Goal: Task Accomplishment & Management: Manage account settings

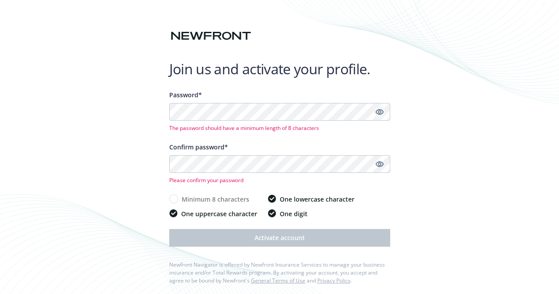
click at [379, 110] on icon "Show password" at bounding box center [379, 112] width 8 height 6
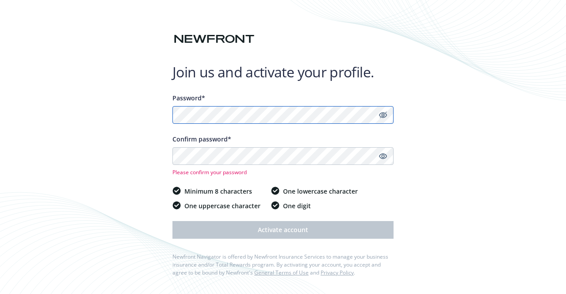
click at [143, 115] on div "Join us and activate your profile. Password* Confirm password* Please confirm y…" at bounding box center [283, 147] width 566 height 294
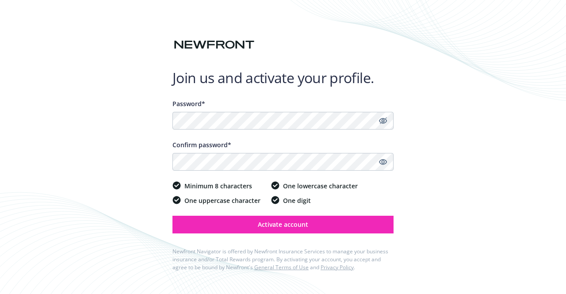
click at [434, 171] on div "Join us and activate your profile. Password* Confirm password* Minimum 8 charac…" at bounding box center [283, 147] width 566 height 294
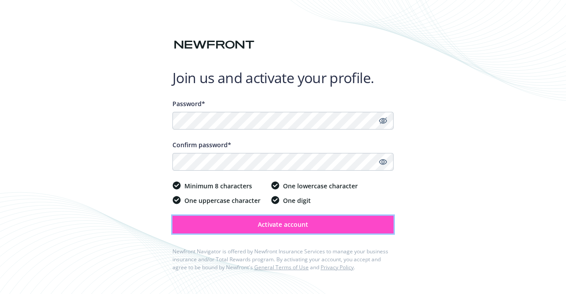
click at [342, 230] on button "Activate account" at bounding box center [282, 225] width 221 height 18
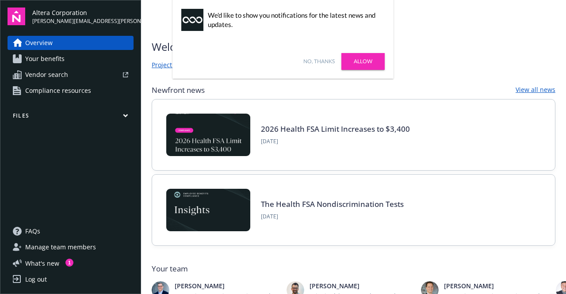
click at [371, 64] on link "Allow" at bounding box center [362, 61] width 43 height 17
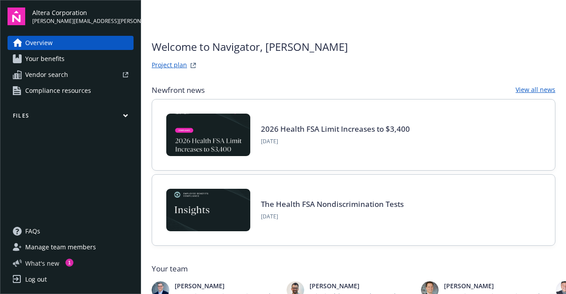
click at [48, 265] on span "What ' s new" at bounding box center [42, 262] width 34 height 9
click at [75, 61] on link "Your benefits" at bounding box center [71, 59] width 126 height 14
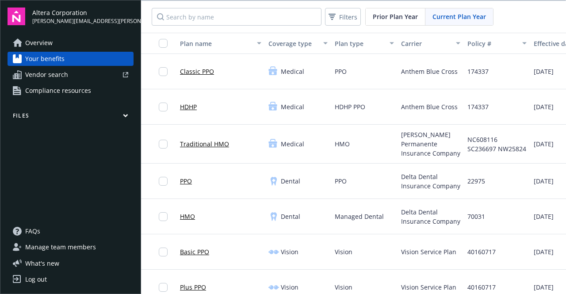
click at [72, 91] on span "Compliance resources" at bounding box center [58, 91] width 66 height 14
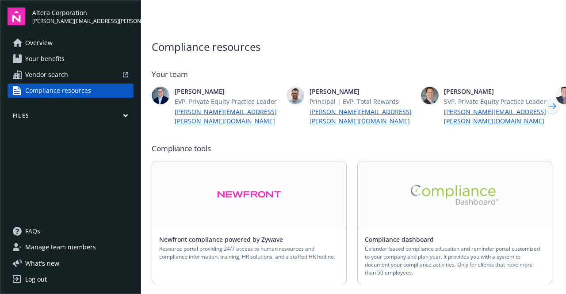
click at [548, 103] on icon "Next" at bounding box center [552, 106] width 8 height 6
click at [547, 103] on icon "Next" at bounding box center [552, 106] width 14 height 18
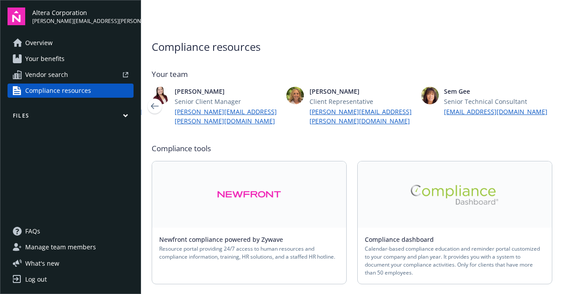
click at [48, 43] on span "Overview" at bounding box center [38, 43] width 27 height 14
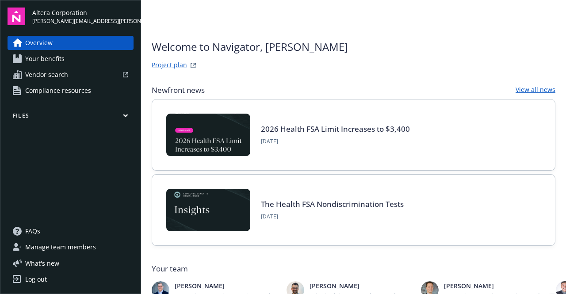
click at [77, 13] on span "Altera Corporation" at bounding box center [82, 12] width 101 height 9
click at [87, 246] on span "Manage team members" at bounding box center [60, 247] width 71 height 14
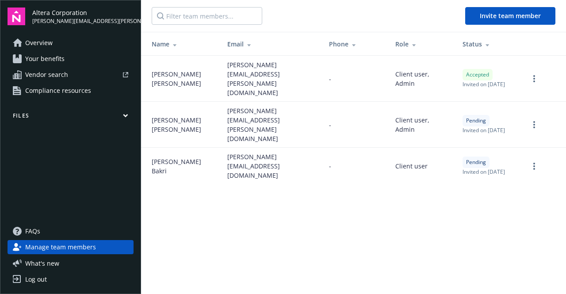
click at [537, 77] on link "more" at bounding box center [533, 78] width 11 height 11
click at [359, 199] on main "Invite team member Name Email Phone Role Status Carmen Delashaw carmen.delashaw…" at bounding box center [353, 147] width 425 height 294
click at [63, 265] on button "What ' s new" at bounding box center [41, 262] width 66 height 9
